Goal: Task Accomplishment & Management: Complete application form

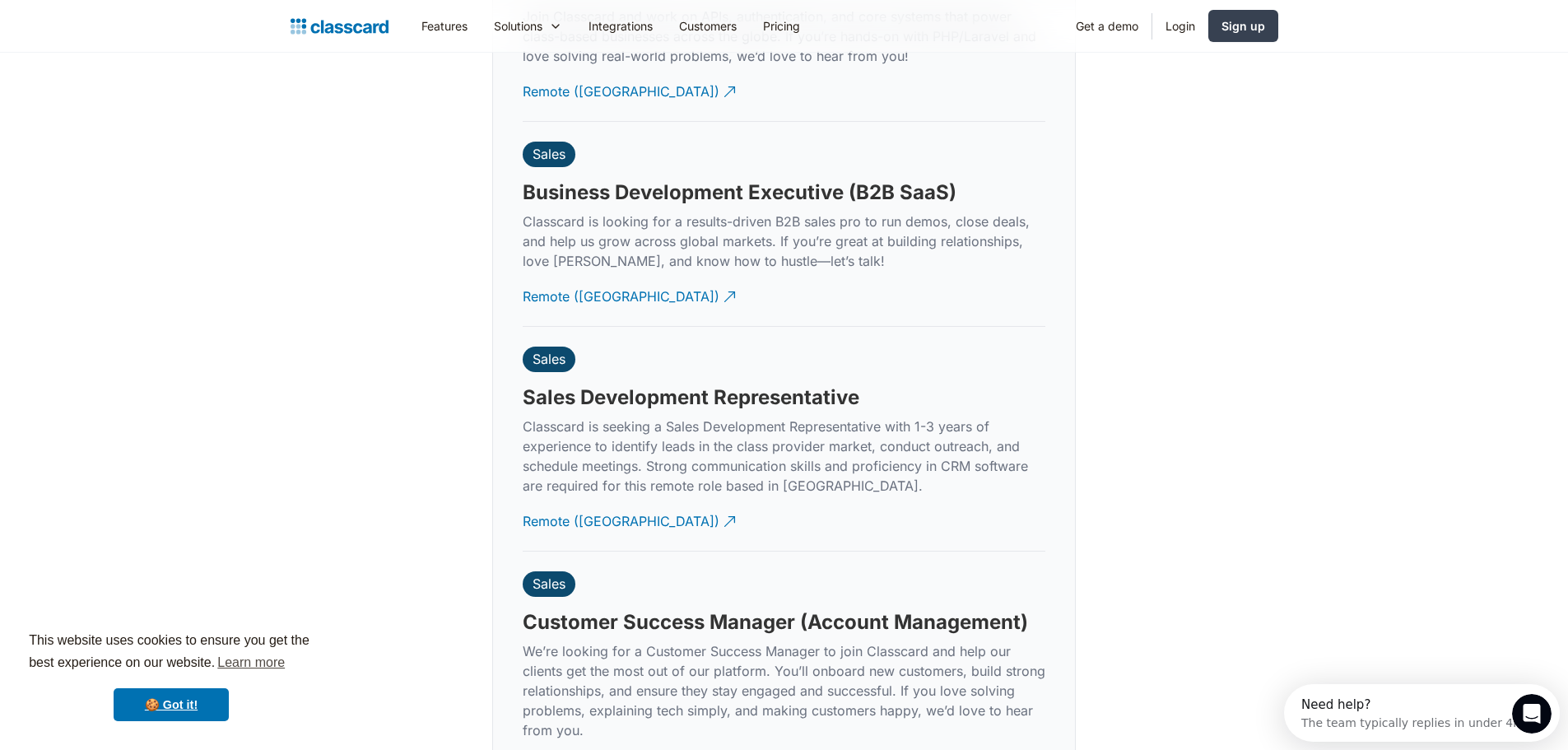
scroll to position [4372, 0]
click at [569, 283] on div "Remote ([GEOGRAPHIC_DATA])" at bounding box center [621, 292] width 197 height 32
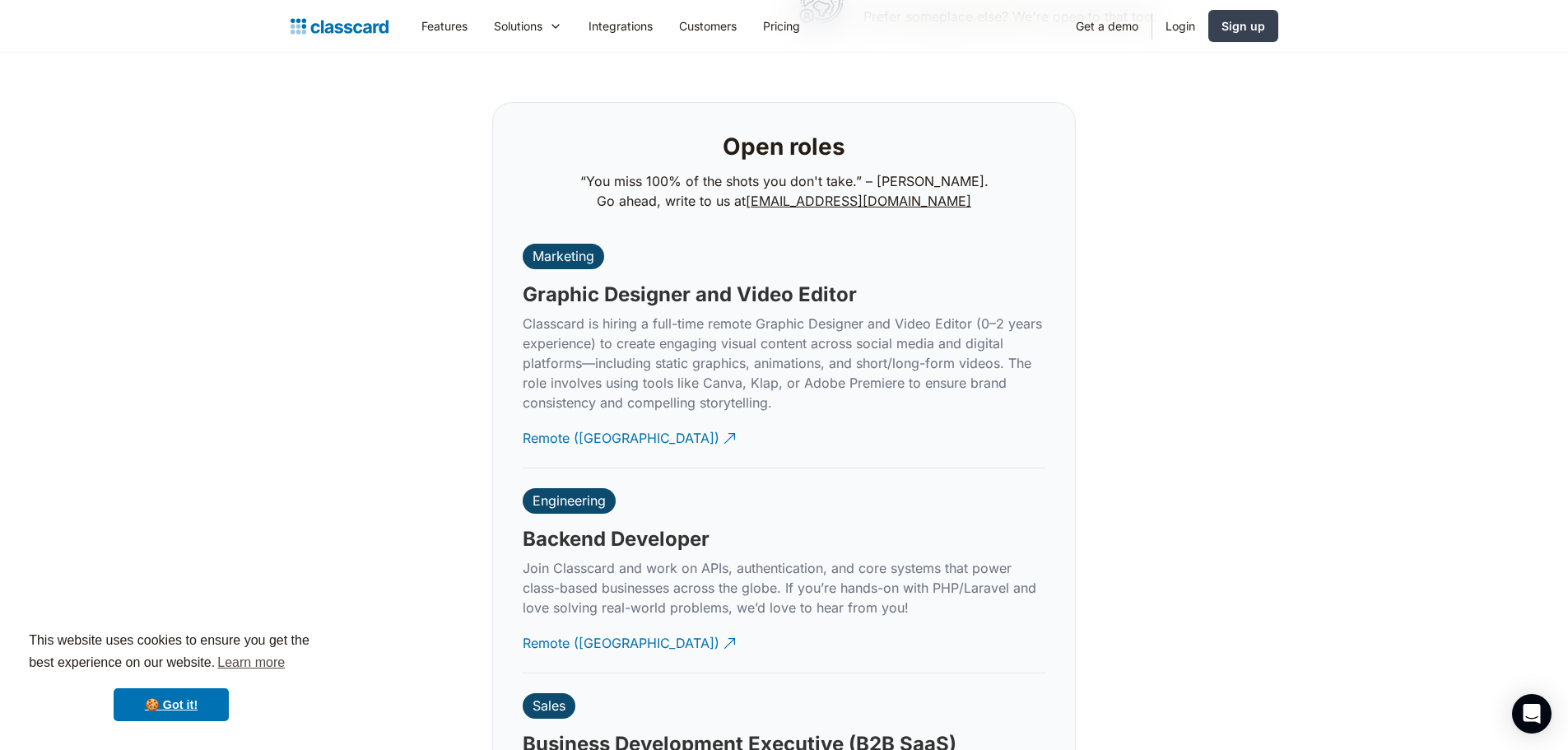
scroll to position [3952, 0]
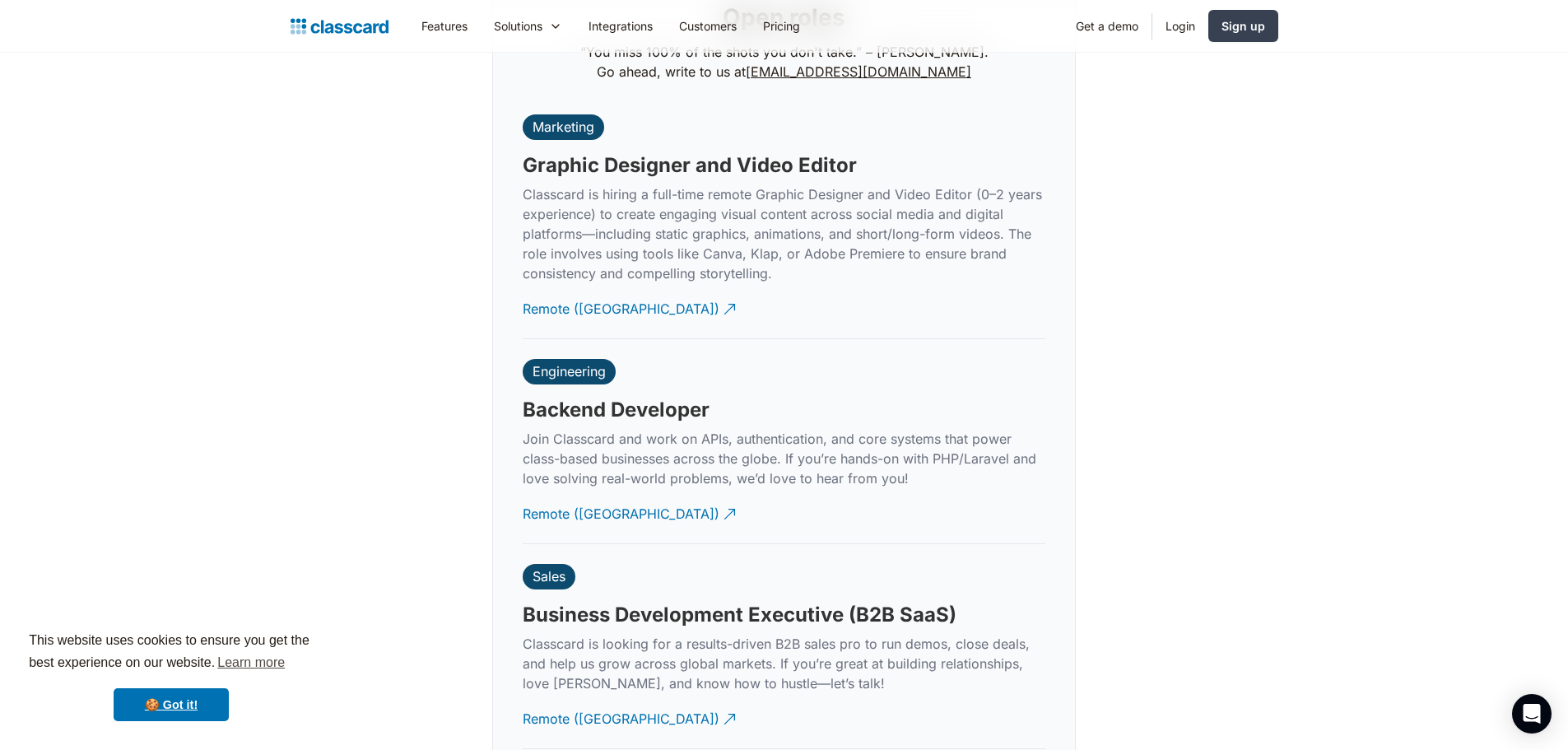
click at [595, 397] on h3 "Backend Developer" at bounding box center [616, 410] width 187 height 25
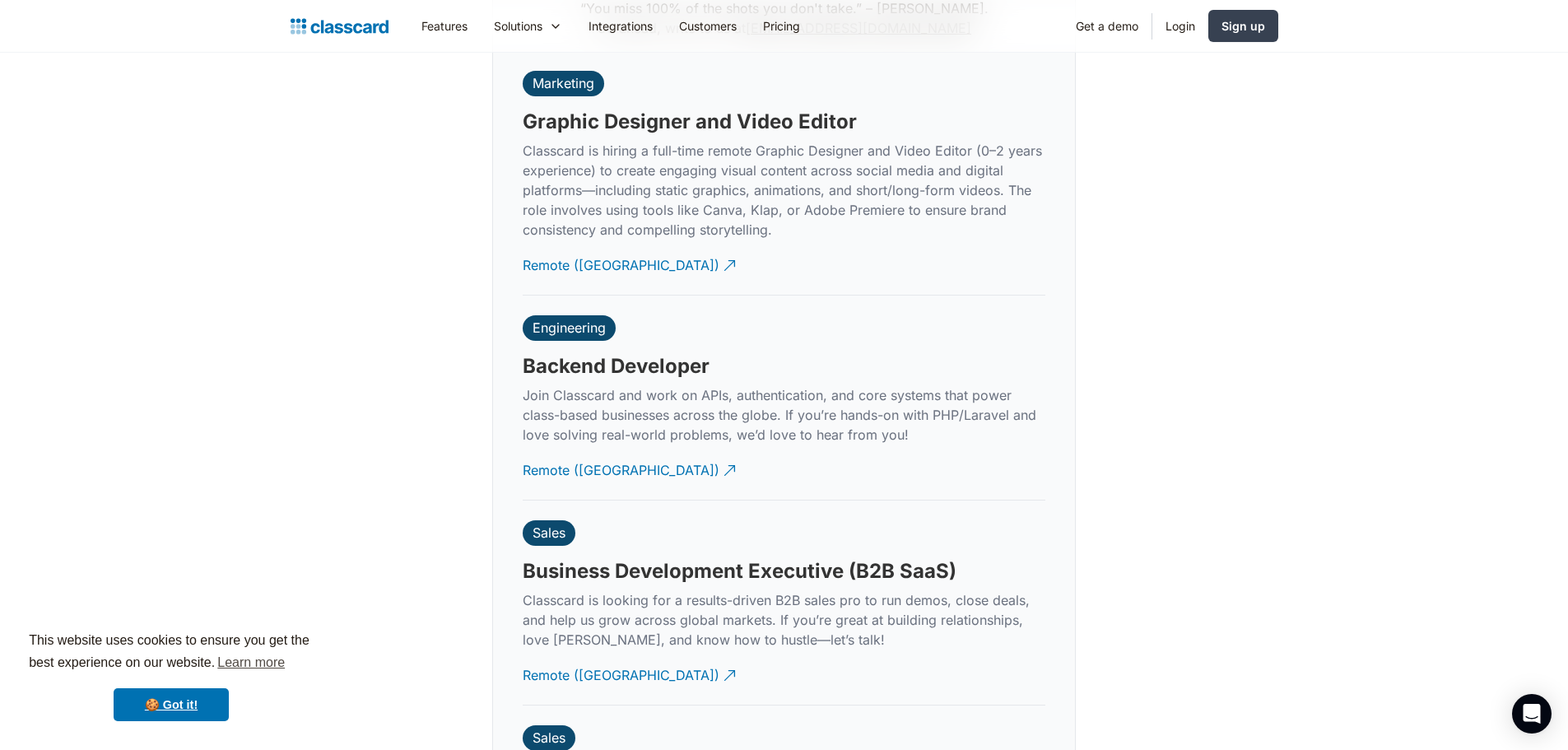
scroll to position [4034, 0]
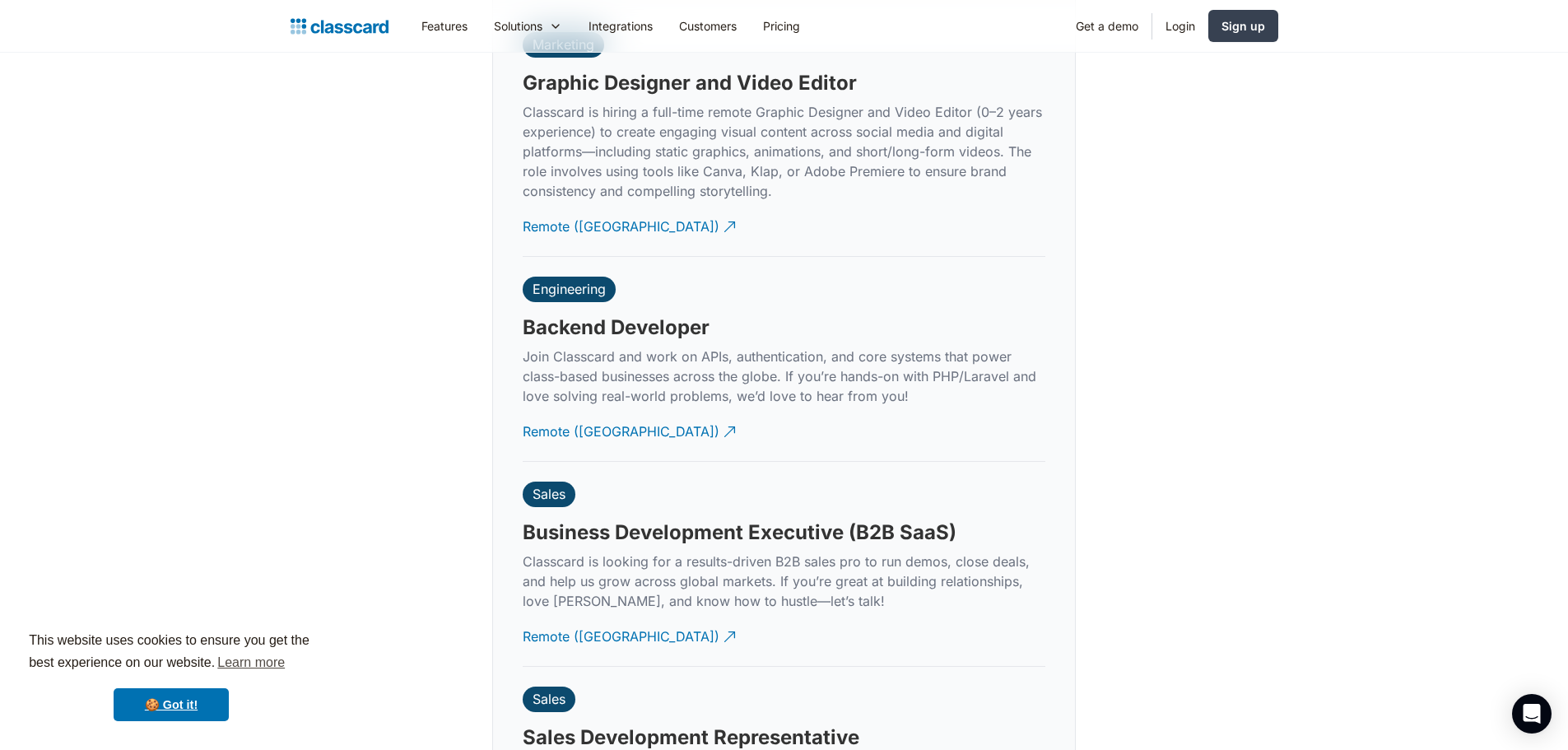
click at [608, 315] on h3 "Backend Developer" at bounding box center [616, 328] width 187 height 25
click at [604, 315] on h3 "Backend Developer" at bounding box center [616, 328] width 187 height 25
click at [602, 409] on div "Remote ([GEOGRAPHIC_DATA])" at bounding box center [621, 425] width 197 height 32
